Goal: Complete application form

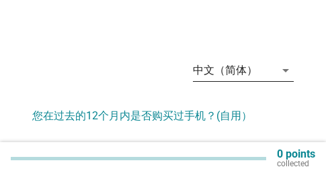
click at [251, 81] on div "中文（简体） arrow_drop_down" at bounding box center [243, 71] width 101 height 22
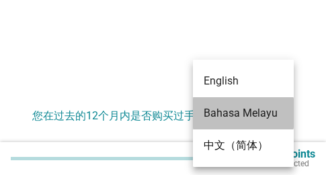
click at [233, 106] on div "Bahasa Melayu" at bounding box center [243, 114] width 79 height 16
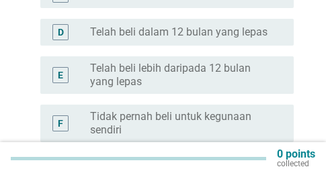
scroll to position [269, 0]
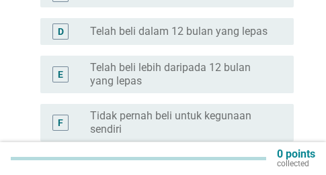
click at [212, 61] on label "Telah beli lebih daripada 12 bulan yang lepas" at bounding box center [181, 74] width 182 height 27
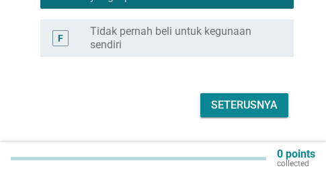
scroll to position [369, 0]
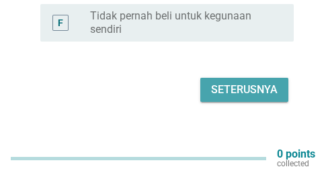
click at [253, 82] on div "Seterusnya" at bounding box center [244, 90] width 67 height 16
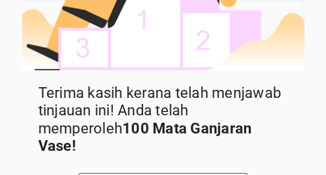
scroll to position [195, 0]
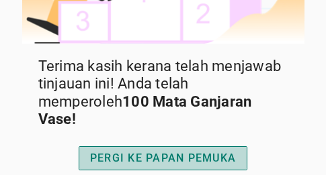
click at [200, 151] on div "PERGI KE PAPAN PEMUKA" at bounding box center [163, 159] width 146 height 16
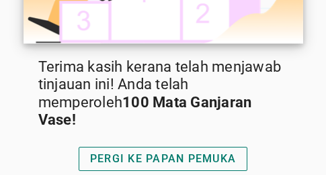
scroll to position [195, 0]
